Goal: Complete application form

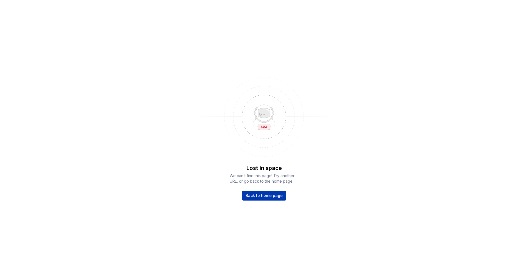
click at [281, 197] on span "Back to home page" at bounding box center [264, 196] width 37 height 6
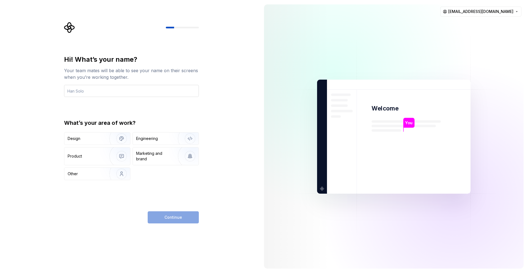
click at [146, 92] on input "text" at bounding box center [131, 91] width 135 height 12
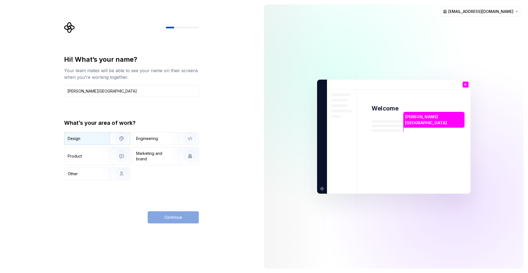
type input "[PERSON_NAME][GEOGRAPHIC_DATA]"
click at [85, 143] on div "Design" at bounding box center [97, 138] width 66 height 12
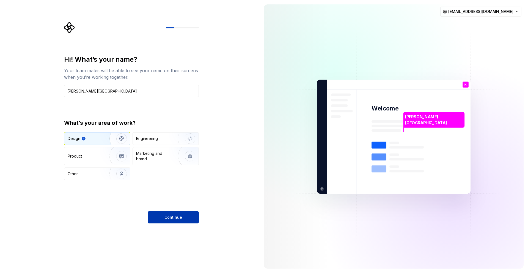
click at [174, 221] on button "Continue" at bounding box center [173, 217] width 51 height 12
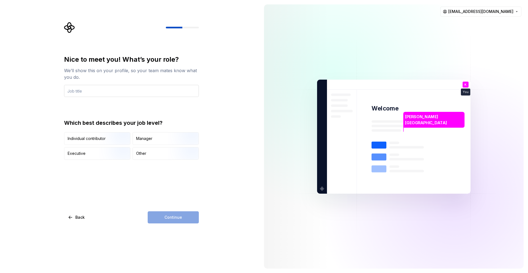
click at [109, 95] on input "text" at bounding box center [131, 91] width 135 height 12
type input "Product Design"
click at [82, 134] on div "Individual contributor" at bounding box center [97, 138] width 66 height 12
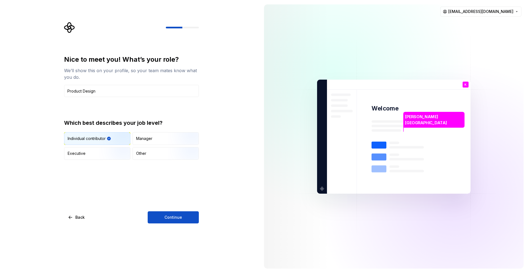
click at [183, 216] on button "Continue" at bounding box center [173, 217] width 51 height 12
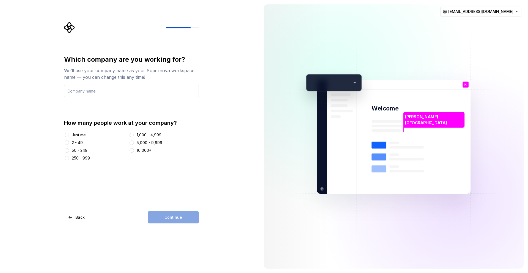
click at [78, 158] on div "250 - 999" at bounding box center [81, 158] width 18 height 6
click at [69, 158] on button "250 - 999" at bounding box center [67, 158] width 4 height 4
click at [166, 215] on div "Continue" at bounding box center [173, 217] width 51 height 12
click at [125, 92] on input "text" at bounding box center [131, 91] width 135 height 12
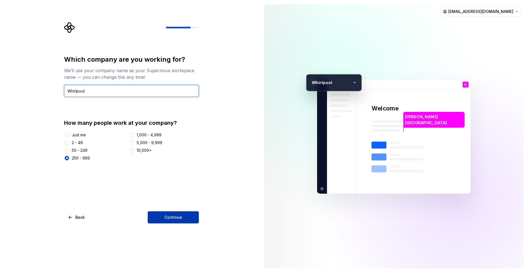
type input "Whirlpool"
click at [167, 213] on button "Continue" at bounding box center [173, 217] width 51 height 12
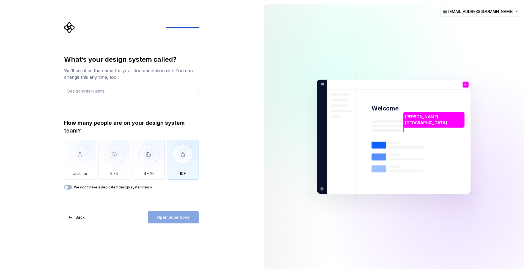
click at [190, 174] on img "button" at bounding box center [183, 158] width 32 height 37
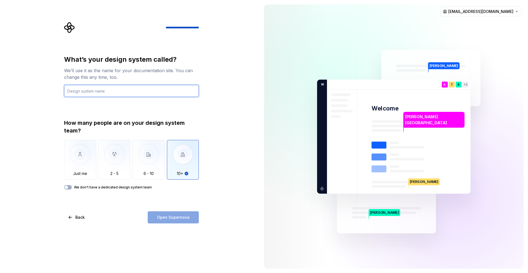
click at [134, 96] on input "text" at bounding box center [131, 91] width 135 height 12
type input "Orbit"
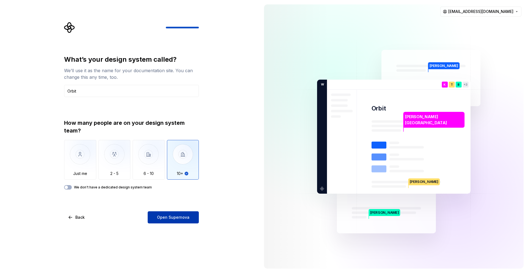
click at [177, 220] on span "Open Supernova" at bounding box center [173, 217] width 32 height 6
